Goal: Transaction & Acquisition: Purchase product/service

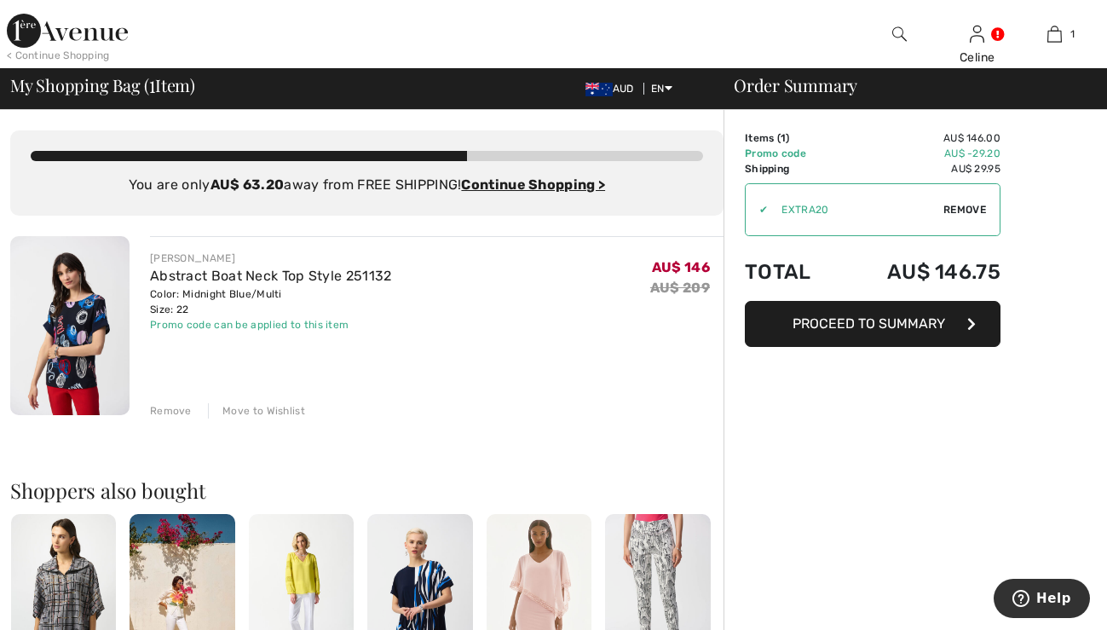
click at [879, 332] on span "Proceed to Summary" at bounding box center [869, 323] width 153 height 16
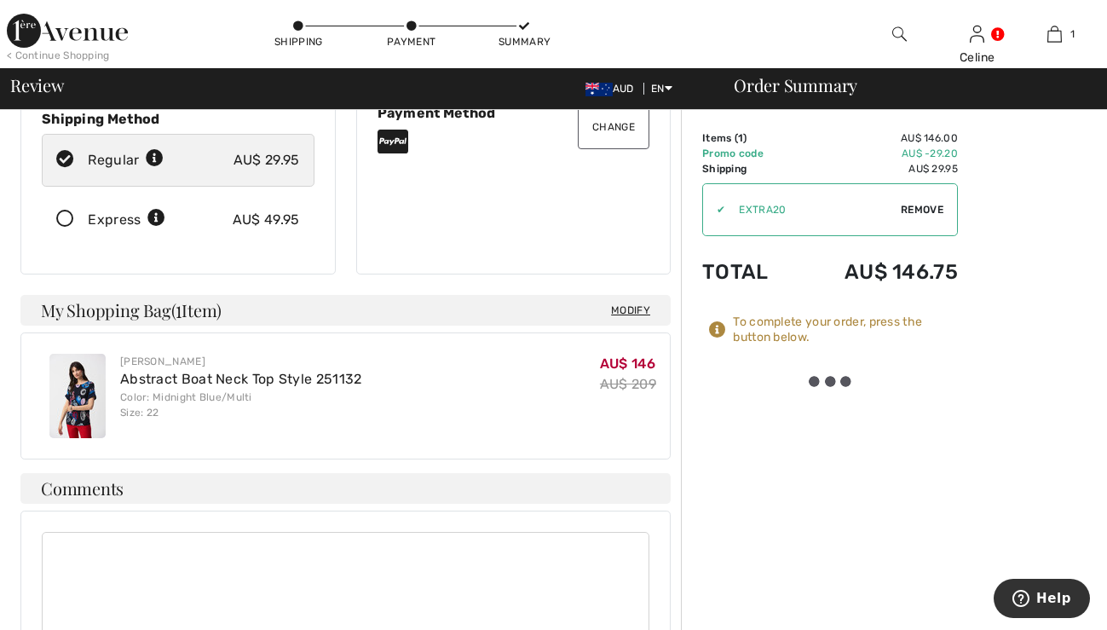
scroll to position [286, 0]
